Goal: Task Accomplishment & Management: Manage account settings

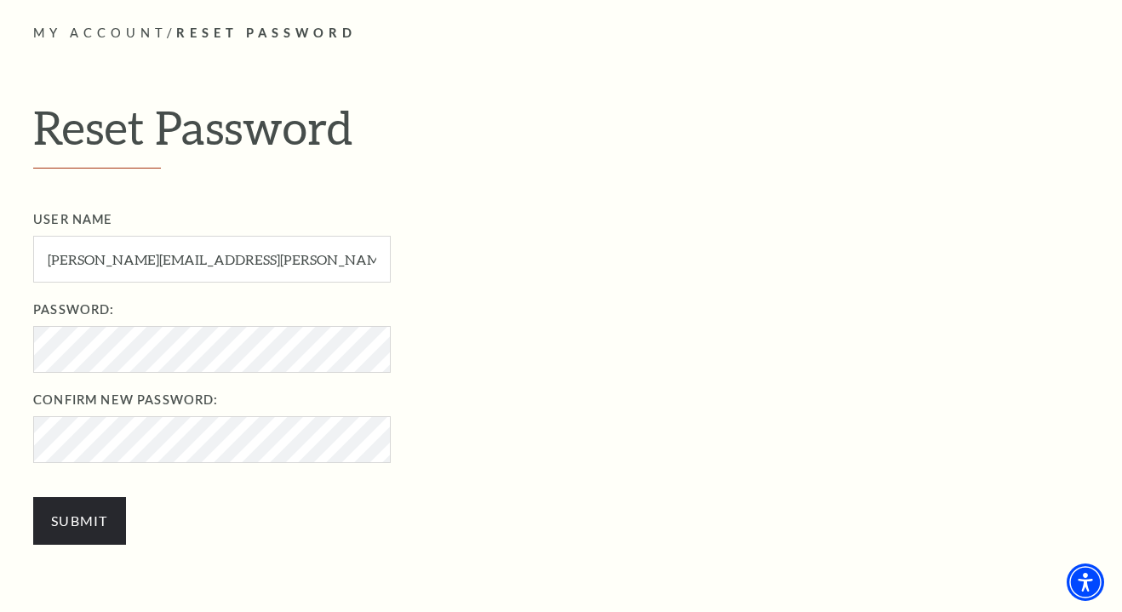
scroll to position [454, 0]
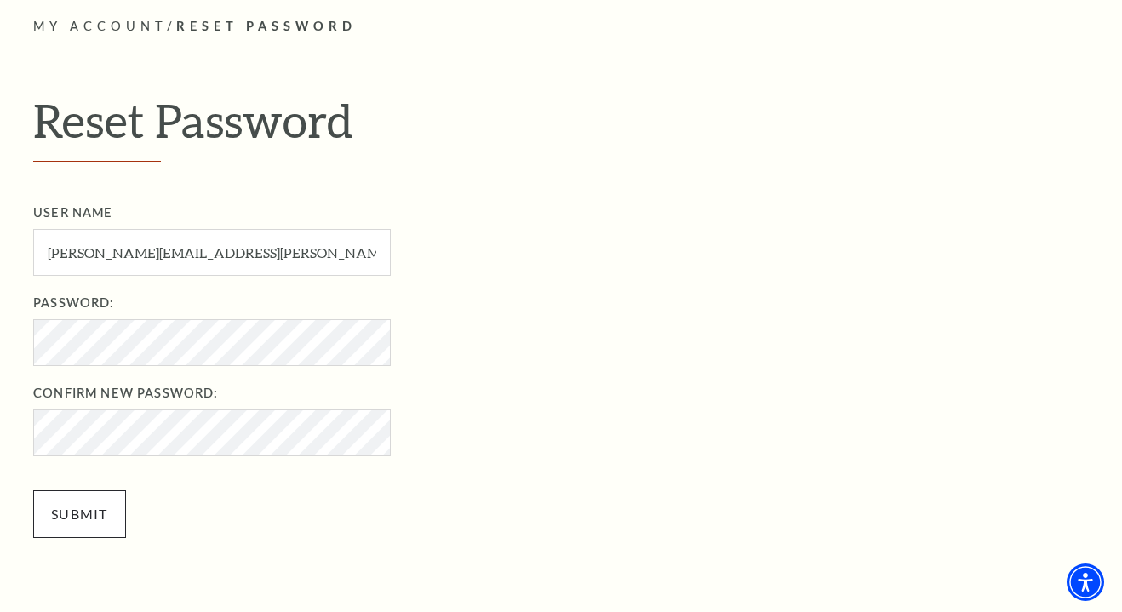
click at [83, 503] on input "Submit" at bounding box center [79, 514] width 93 height 48
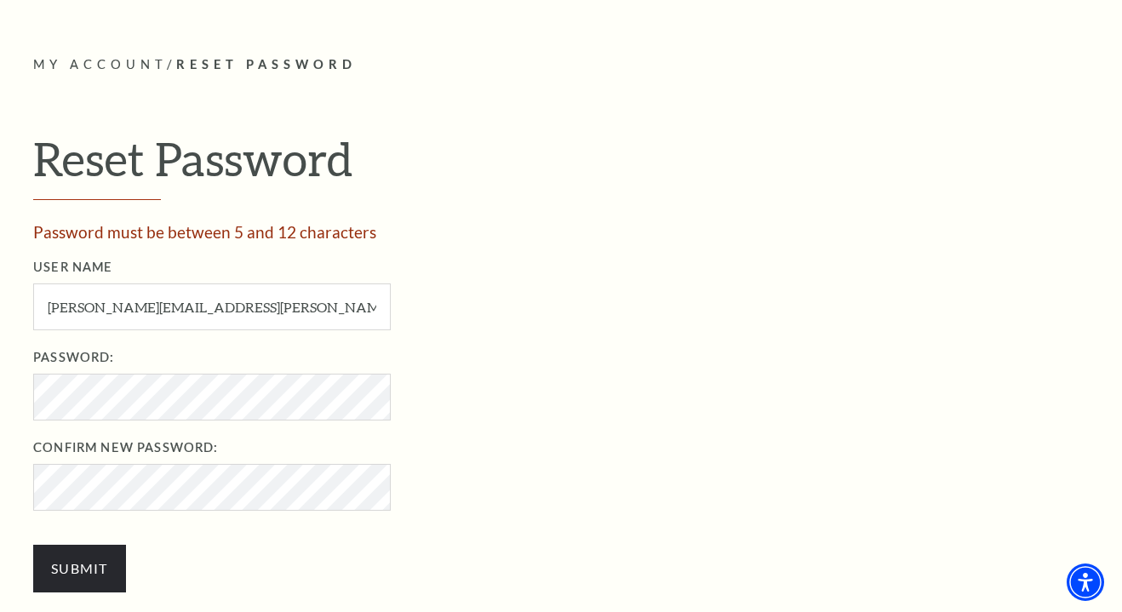
scroll to position [417, 0]
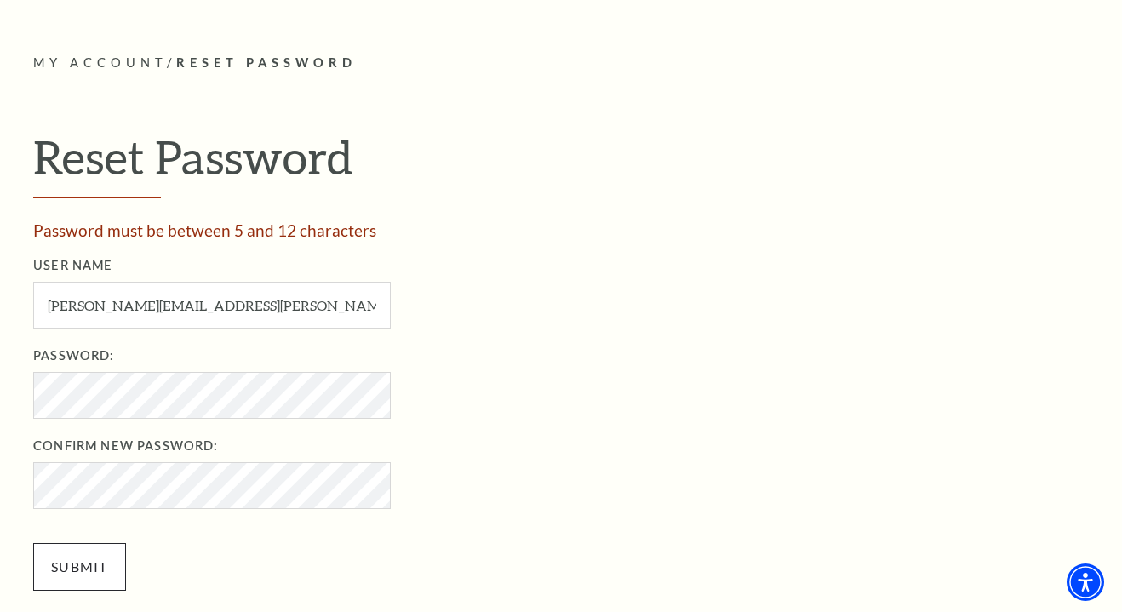
click at [88, 562] on input "Submit" at bounding box center [79, 567] width 93 height 48
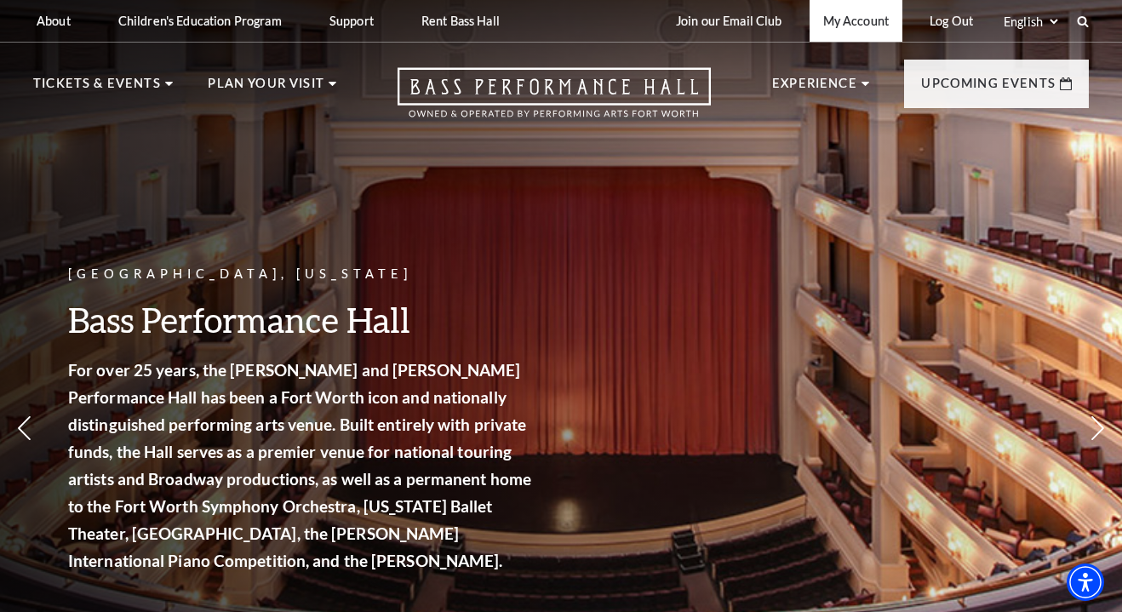
click at [851, 16] on link "My Account" at bounding box center [855, 21] width 93 height 42
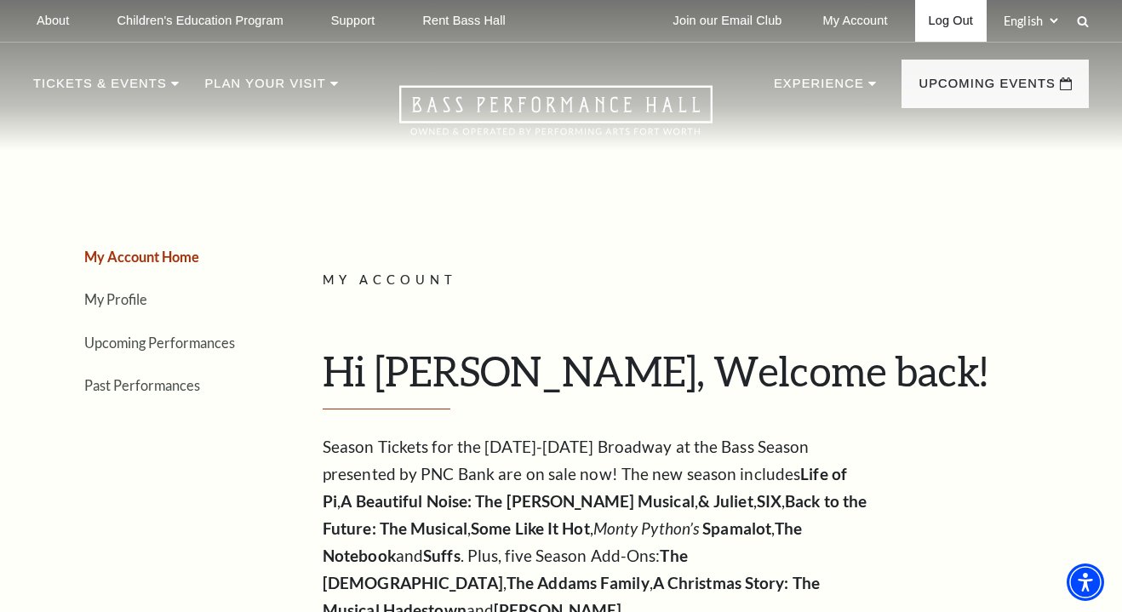
click at [953, 20] on link "Log Out" at bounding box center [950, 21] width 71 height 42
